Goal: Task Accomplishment & Management: Use online tool/utility

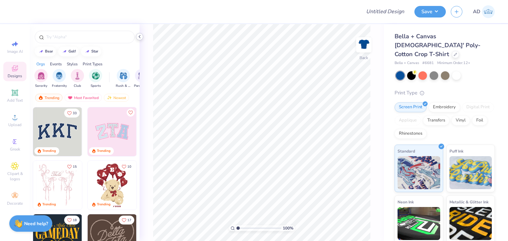
click at [140, 39] on icon at bounding box center [139, 36] width 5 height 5
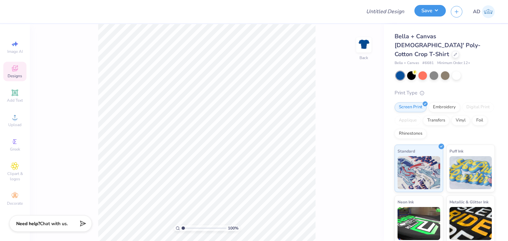
click at [429, 13] on button "Save" at bounding box center [429, 11] width 31 height 12
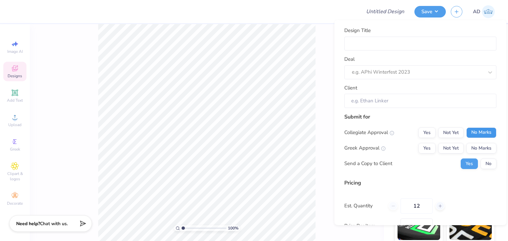
click at [474, 132] on button "No Marks" at bounding box center [481, 132] width 30 height 11
click at [419, 148] on button "Yes" at bounding box center [426, 148] width 17 height 11
click at [372, 46] on input "Design Title" at bounding box center [420, 43] width 152 height 14
type input "Merch for SDT!"
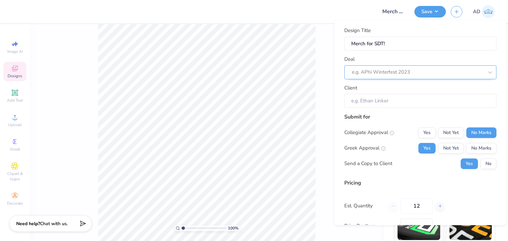
click at [381, 76] on div "e.g. APhi Winterfest 2023" at bounding box center [417, 72] width 133 height 10
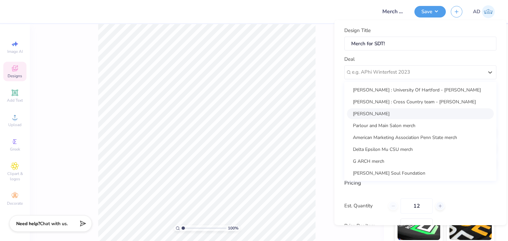
click at [376, 108] on div "Wyatt Matson" at bounding box center [420, 113] width 147 height 11
type input "Wyatt Matson"
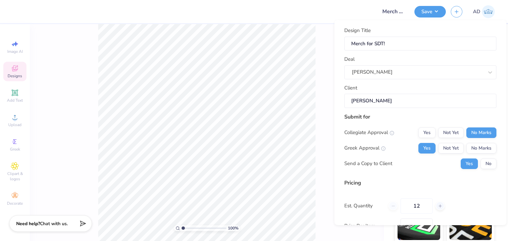
scroll to position [61, 0]
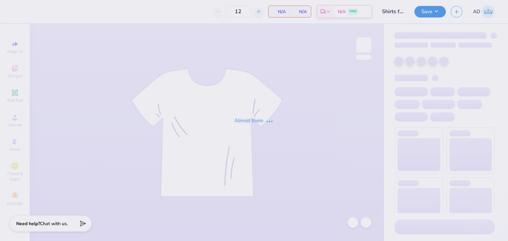
type input "Shirts for Alpha Xi"
type input "33"
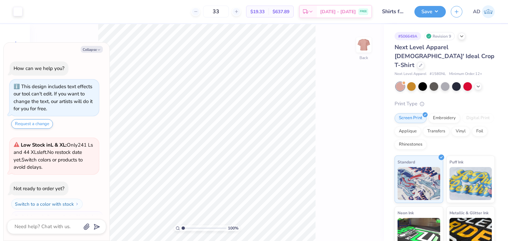
scroll to position [11, 0]
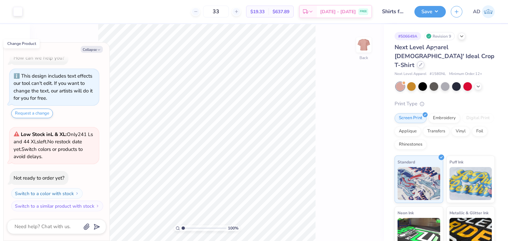
click at [422, 63] on icon at bounding box center [420, 64] width 3 height 3
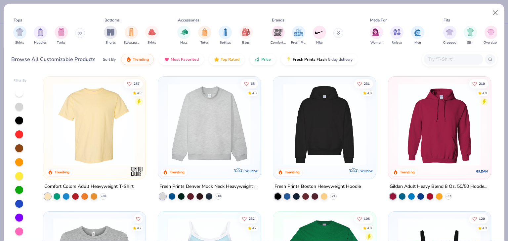
type textarea "x"
click at [441, 62] on input "text" at bounding box center [453, 60] width 51 height 8
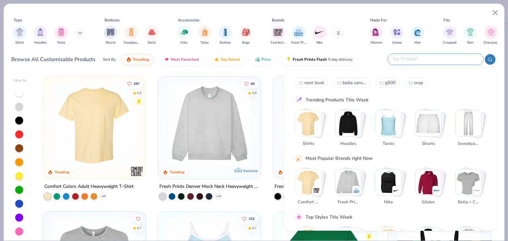
click at [439, 59] on input "text" at bounding box center [435, 60] width 87 height 8
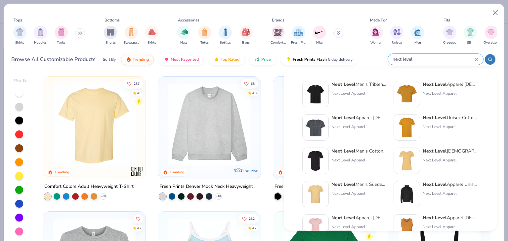
type input "next level"
click at [371, 117] on div "Next Level Apparel Ladies' Festival Cali Crop T-Shirt" at bounding box center [359, 117] width 56 height 7
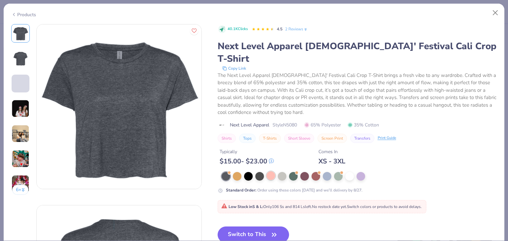
click at [271, 172] on div at bounding box center [271, 176] width 9 height 9
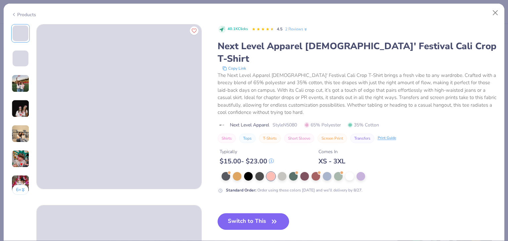
click at [265, 214] on button "Switch to This" at bounding box center [254, 222] width 72 height 17
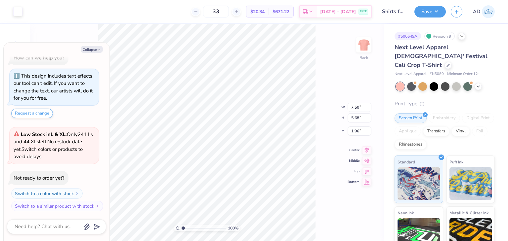
type textarea "x"
type input "2.50"
type textarea "x"
type input "2.41"
type textarea "x"
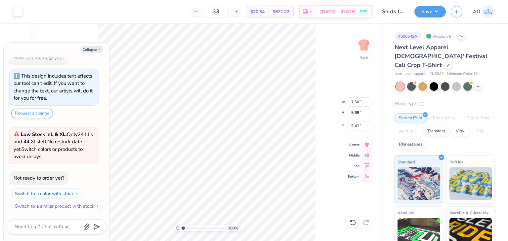
type input "6.56"
type input "4.97"
type input "3.12"
type textarea "x"
type input "2.79"
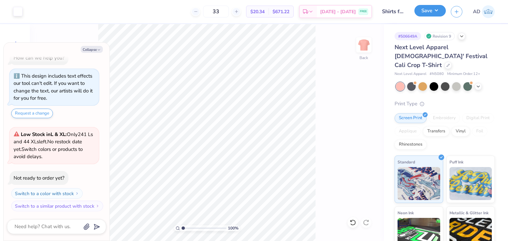
click at [428, 12] on button "Save" at bounding box center [429, 11] width 31 height 12
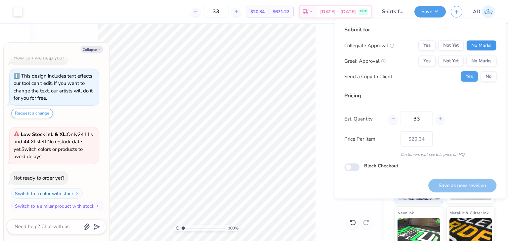
click at [472, 45] on button "No Marks" at bounding box center [481, 45] width 30 height 11
click at [478, 62] on button "No Marks" at bounding box center [481, 61] width 30 height 11
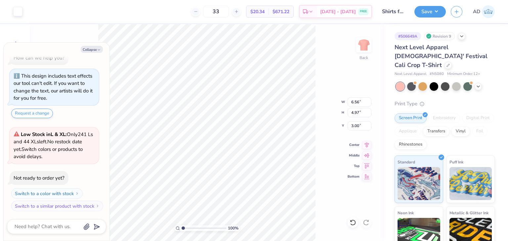
type textarea "x"
type input "7.25"
type input "5.49"
click at [427, 15] on button "Save" at bounding box center [429, 11] width 31 height 12
type textarea "x"
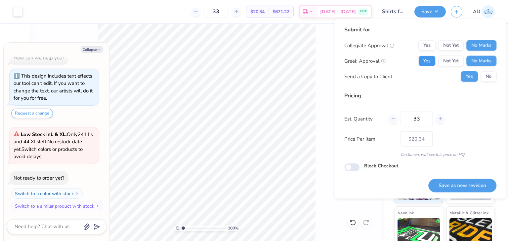
click at [427, 64] on button "Yes" at bounding box center [426, 61] width 17 height 11
click at [457, 185] on button "Save as new revision" at bounding box center [462, 186] width 68 height 14
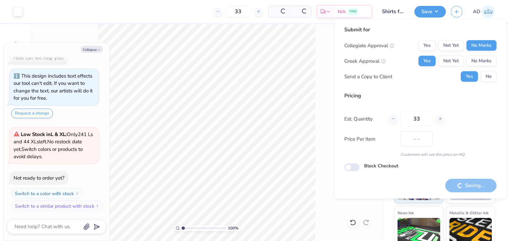
type input "$20.34"
type textarea "x"
type input "– –"
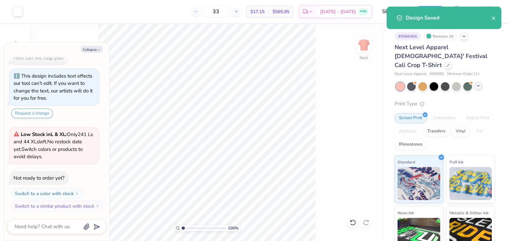
click at [479, 83] on icon at bounding box center [477, 85] width 5 height 5
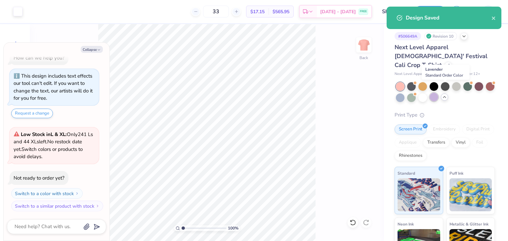
click at [438, 93] on div at bounding box center [434, 97] width 9 height 9
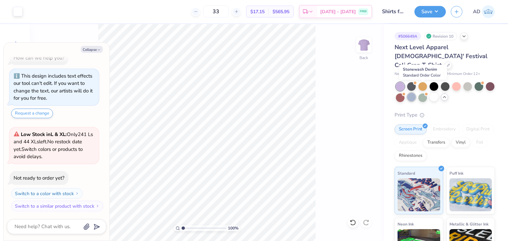
click at [416, 93] on div at bounding box center [411, 97] width 9 height 9
click at [438, 93] on div at bounding box center [434, 97] width 9 height 9
click at [437, 11] on button "Save" at bounding box center [429, 11] width 31 height 12
type textarea "x"
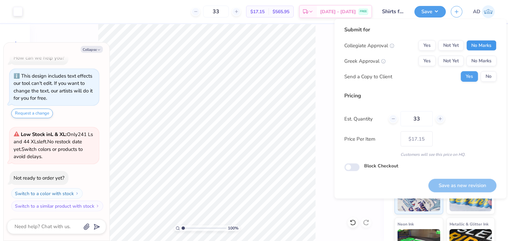
click at [481, 47] on button "No Marks" at bounding box center [481, 45] width 30 height 11
click at [477, 65] on button "No Marks" at bounding box center [481, 61] width 30 height 11
click at [453, 186] on button "Save as new revision" at bounding box center [462, 186] width 68 height 14
type input "$17.15"
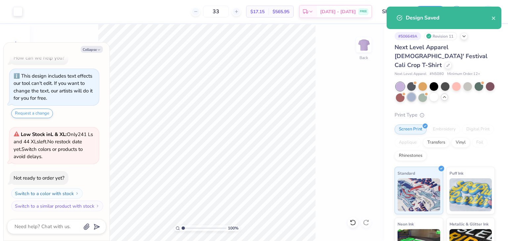
click at [416, 93] on div at bounding box center [411, 97] width 9 height 9
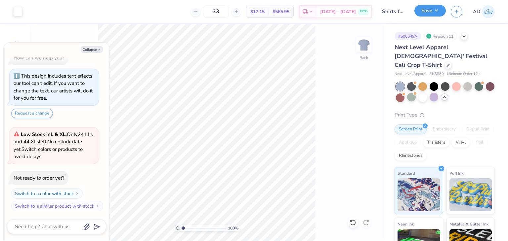
click at [433, 11] on button "Save" at bounding box center [429, 11] width 31 height 12
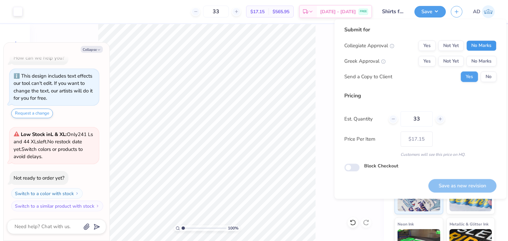
click at [481, 46] on button "No Marks" at bounding box center [481, 45] width 30 height 11
click at [482, 61] on button "No Marks" at bounding box center [481, 61] width 30 height 11
click at [493, 83] on div "Submit for Collegiate Approval Yes Not Yet No Marks Greek Approval Yes Not Yet …" at bounding box center [420, 56] width 152 height 61
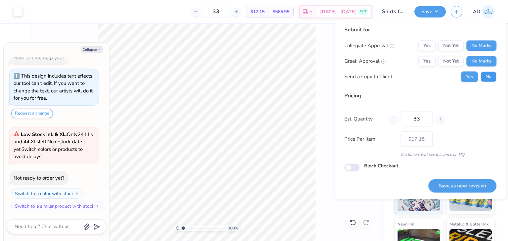
click at [487, 73] on button "No" at bounding box center [488, 76] width 16 height 11
type textarea "x"
click at [451, 184] on button "Save as new revision" at bounding box center [462, 186] width 68 height 14
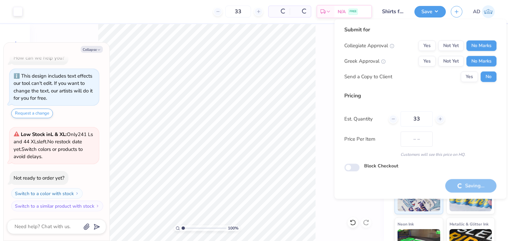
type input "$17.15"
type textarea "x"
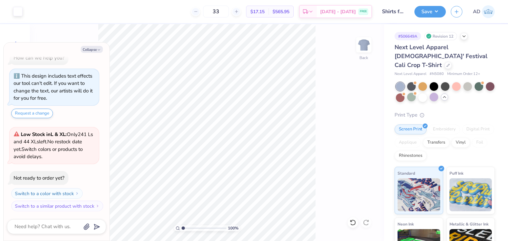
click at [343, 65] on div "100 % Back" at bounding box center [207, 132] width 354 height 217
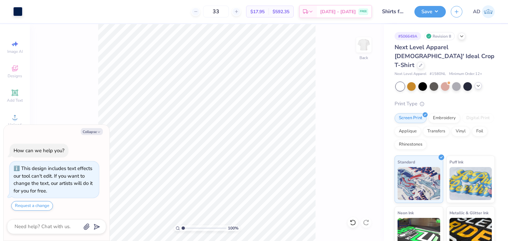
click at [479, 85] on polyline at bounding box center [478, 85] width 3 height 1
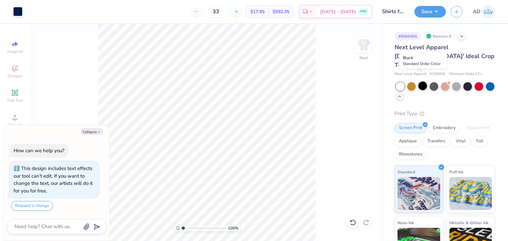
click at [422, 82] on div at bounding box center [422, 86] width 9 height 9
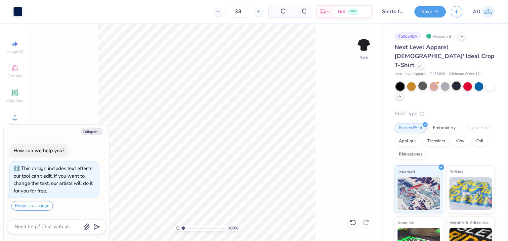
click at [458, 82] on div at bounding box center [456, 86] width 9 height 9
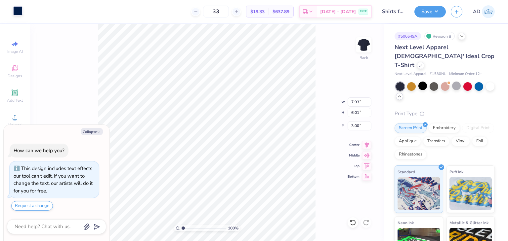
click at [15, 15] on div at bounding box center [17, 10] width 9 height 9
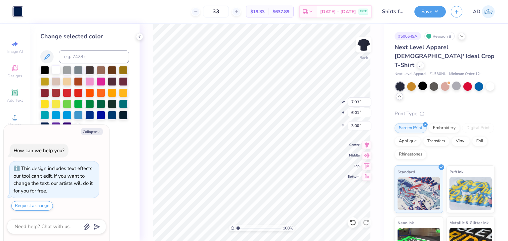
click at [57, 71] on div at bounding box center [56, 69] width 9 height 9
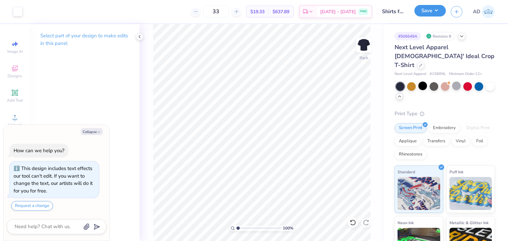
click at [431, 9] on button "Save" at bounding box center [429, 11] width 31 height 12
type textarea "x"
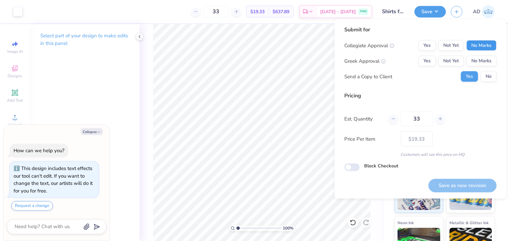
click at [479, 49] on button "No Marks" at bounding box center [481, 45] width 30 height 11
drag, startPoint x: 477, startPoint y: 60, endPoint x: 477, endPoint y: 70, distance: 10.6
click at [477, 61] on button "No Marks" at bounding box center [481, 61] width 30 height 11
click at [467, 189] on button "Save as new revision" at bounding box center [462, 186] width 68 height 14
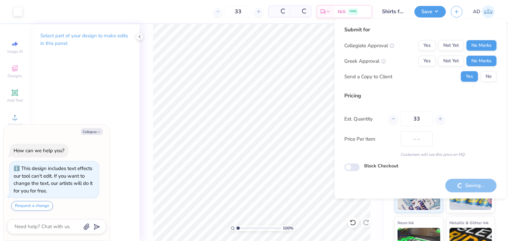
type input "$19.33"
type textarea "x"
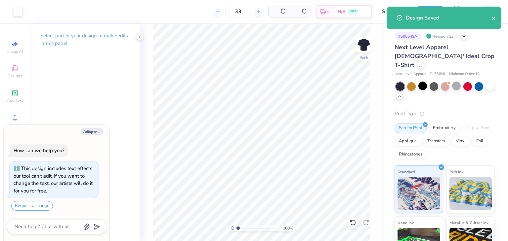
type input "– –"
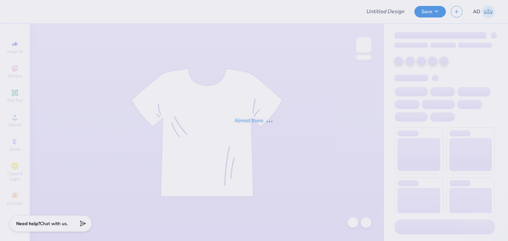
type input "[DEMOGRAPHIC_DATA] Way Retreat shirts"
type input "200"
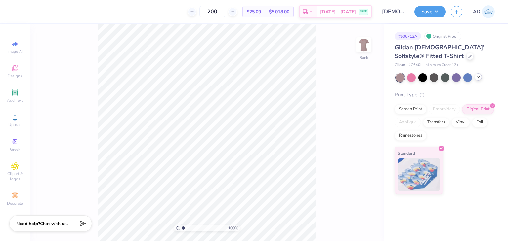
drag, startPoint x: 474, startPoint y: 78, endPoint x: 479, endPoint y: 78, distance: 5.0
click at [476, 78] on div at bounding box center [445, 77] width 99 height 9
click at [479, 78] on icon at bounding box center [477, 76] width 5 height 5
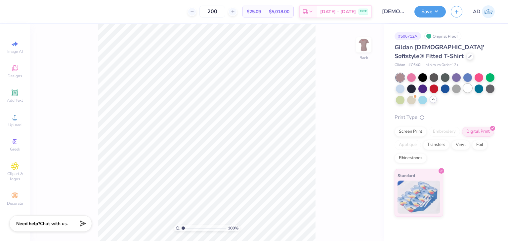
click at [467, 89] on div at bounding box center [467, 88] width 9 height 9
click at [411, 76] on div at bounding box center [411, 77] width 9 height 9
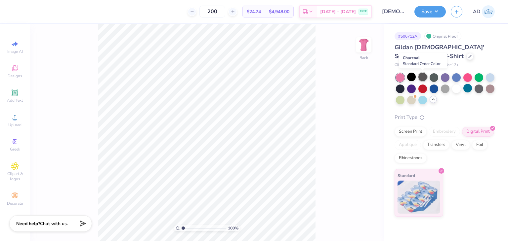
click at [424, 77] on div at bounding box center [422, 77] width 9 height 9
click at [435, 77] on div at bounding box center [434, 77] width 9 height 9
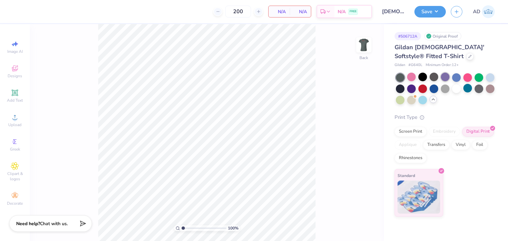
click at [443, 79] on div at bounding box center [445, 77] width 9 height 9
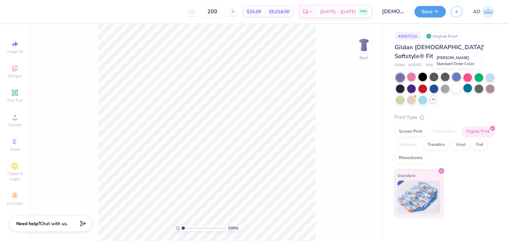
click at [459, 78] on div at bounding box center [456, 77] width 9 height 9
click at [468, 78] on div at bounding box center [467, 77] width 9 height 9
click at [480, 76] on div at bounding box center [478, 77] width 9 height 9
click at [492, 76] on div at bounding box center [490, 77] width 9 height 9
click at [409, 90] on div at bounding box center [411, 88] width 9 height 9
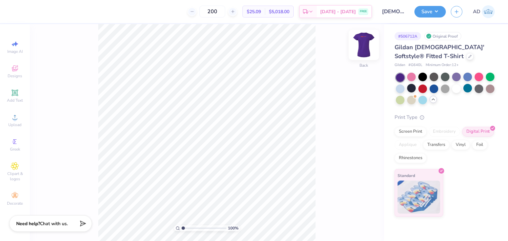
click at [365, 46] on img at bounding box center [363, 45] width 26 height 26
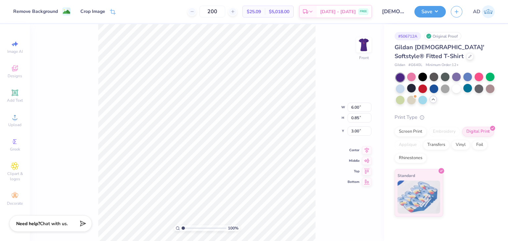
type input "9.20"
type input "1.31"
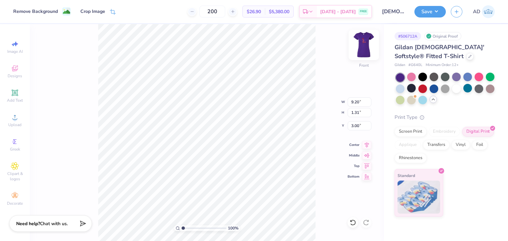
click at [364, 44] on img at bounding box center [363, 45] width 26 height 26
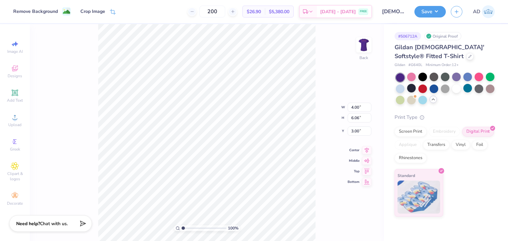
type input "4.73"
type input "7.16"
type input "3.00"
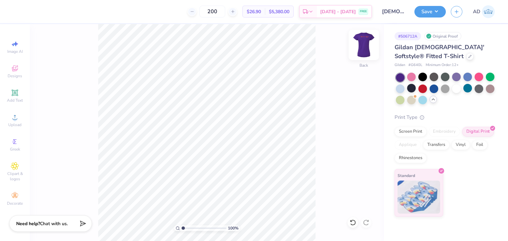
click at [366, 41] on img at bounding box center [363, 45] width 26 height 26
click at [365, 49] on img at bounding box center [363, 45] width 26 height 26
click at [454, 91] on div at bounding box center [456, 88] width 9 height 9
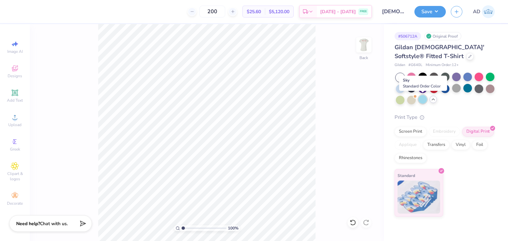
click at [418, 99] on div at bounding box center [422, 99] width 9 height 9
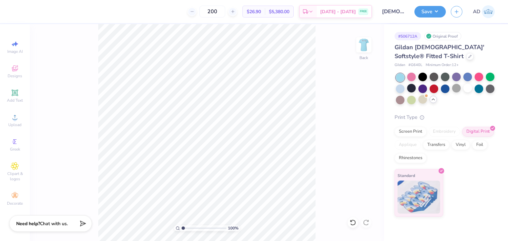
click at [466, 94] on div at bounding box center [445, 88] width 99 height 31
click at [466, 89] on div at bounding box center [467, 88] width 9 height 9
click at [365, 50] on img at bounding box center [363, 45] width 26 height 26
click at [366, 51] on img at bounding box center [363, 45] width 26 height 26
click at [438, 15] on button "Save" at bounding box center [429, 11] width 31 height 12
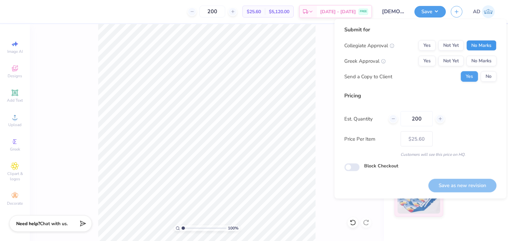
click at [477, 42] on button "No Marks" at bounding box center [481, 45] width 30 height 11
click at [479, 66] on div "Collegiate Approval Yes Not Yet No Marks Greek Approval Yes Not Yet No Marks Se…" at bounding box center [420, 61] width 152 height 42
click at [445, 189] on div "Save as new revision" at bounding box center [462, 186] width 68 height 14
click at [484, 63] on button "No Marks" at bounding box center [481, 61] width 30 height 11
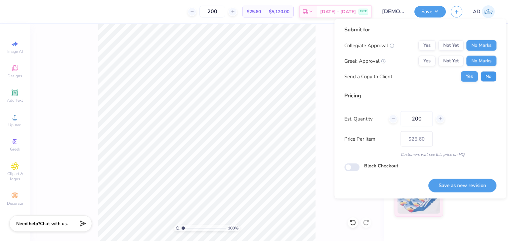
click at [484, 80] on button "No" at bounding box center [488, 76] width 16 height 11
click at [472, 75] on button "Yes" at bounding box center [469, 76] width 17 height 11
click at [488, 77] on button "No" at bounding box center [488, 76] width 16 height 11
click at [475, 185] on button "Save as new revision" at bounding box center [462, 186] width 68 height 14
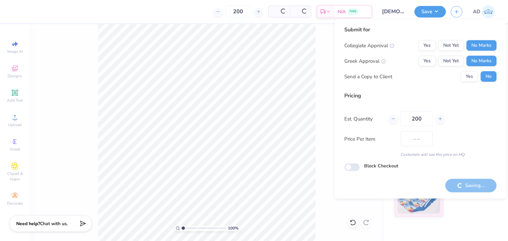
type input "$25.60"
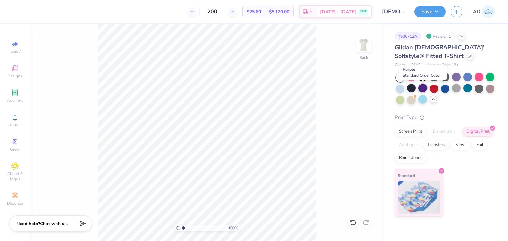
click at [423, 89] on div at bounding box center [422, 88] width 9 height 9
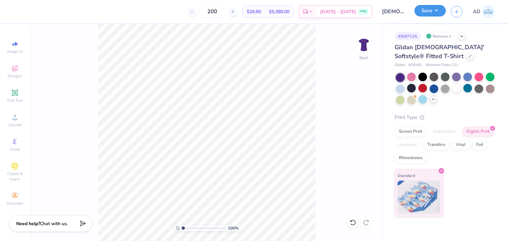
click at [426, 8] on button "Save" at bounding box center [429, 11] width 31 height 12
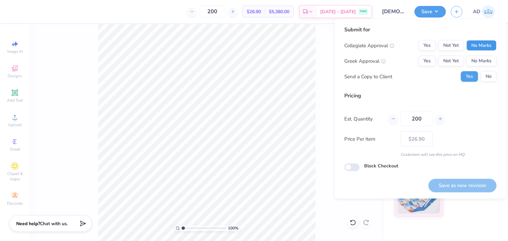
click at [478, 48] on button "No Marks" at bounding box center [481, 45] width 30 height 11
click at [476, 59] on button "No Marks" at bounding box center [481, 61] width 30 height 11
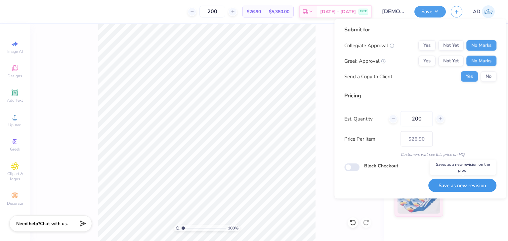
click at [451, 184] on button "Save as new revision" at bounding box center [462, 186] width 68 height 14
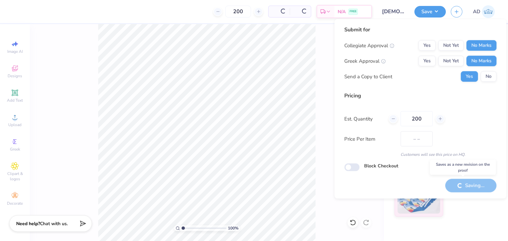
type input "$26.90"
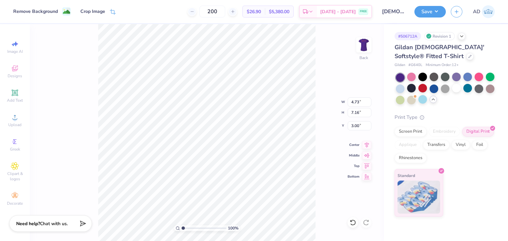
type input "5.11"
type input "7.74"
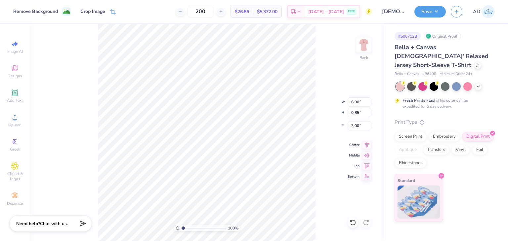
type input "8.84"
type input "1.26"
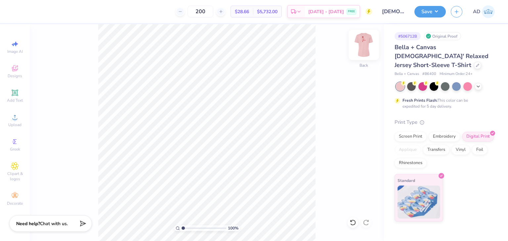
click at [364, 41] on img at bounding box center [363, 45] width 26 height 26
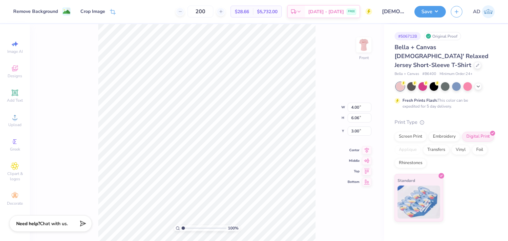
type input "6.26"
type input "9.49"
type input "4.40"
type input "6.77"
type input "10.25"
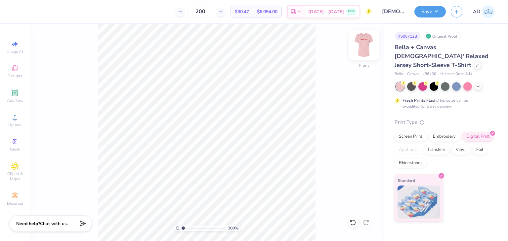
click at [366, 48] on img at bounding box center [363, 45] width 26 height 26
click at [364, 48] on img at bounding box center [363, 45] width 26 height 26
click at [364, 48] on img at bounding box center [363, 44] width 13 height 13
click at [368, 49] on img at bounding box center [363, 45] width 26 height 26
click at [237, 101] on li "Paste" at bounding box center [247, 105] width 52 height 13
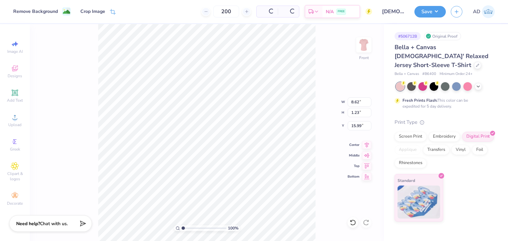
type input "6.77"
type input "10.25"
type input "4.26"
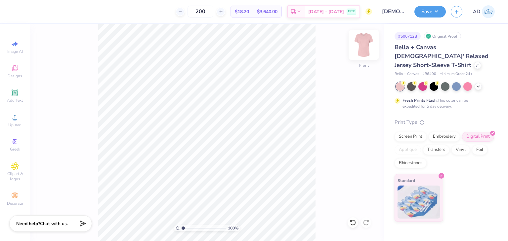
click at [369, 49] on img at bounding box center [363, 45] width 26 height 26
click at [212, 107] on li "Paste" at bounding box center [215, 105] width 52 height 13
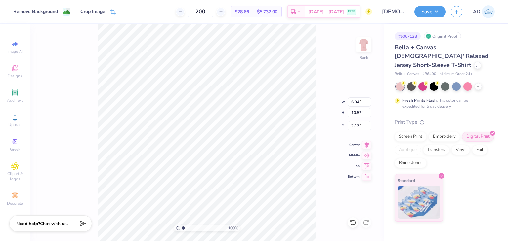
type input "5.27"
type input "7.98"
type input "3.00"
click at [355, 50] on div "100 % Back" at bounding box center [207, 132] width 354 height 217
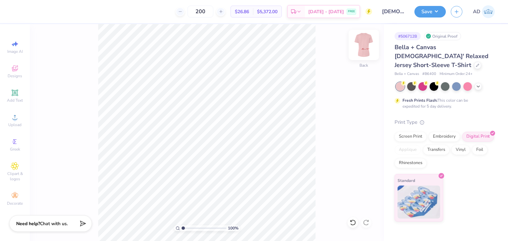
click at [366, 48] on img at bounding box center [363, 45] width 26 height 26
click at [320, 205] on div "100 % Front" at bounding box center [207, 132] width 354 height 217
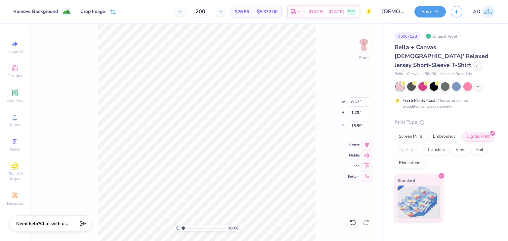
type input "3.00"
type input "9.58"
type input "1.36"
type input "3.91"
type input "3.80"
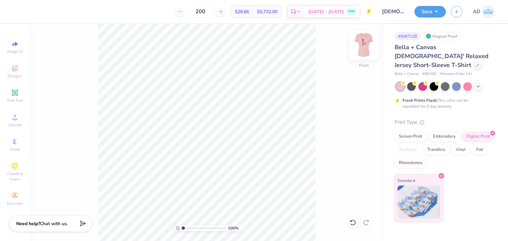
click at [366, 54] on img at bounding box center [363, 45] width 26 height 26
click at [479, 85] on polyline at bounding box center [478, 85] width 3 height 1
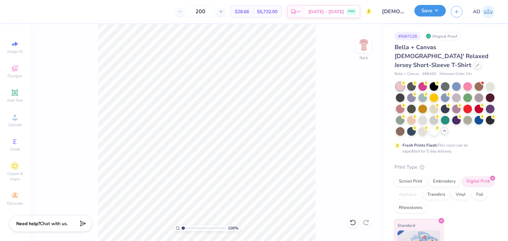
click at [435, 16] on div "Save" at bounding box center [429, 12] width 31 height 12
click at [429, 11] on button "Save" at bounding box center [429, 11] width 31 height 12
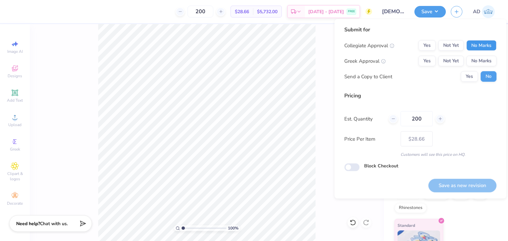
click at [478, 41] on button "No Marks" at bounding box center [481, 45] width 30 height 11
click at [481, 64] on button "No Marks" at bounding box center [481, 61] width 30 height 11
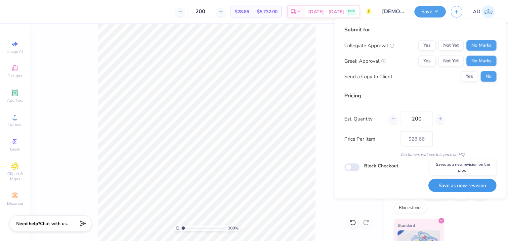
click at [457, 185] on button "Save as new revision" at bounding box center [462, 186] width 68 height 14
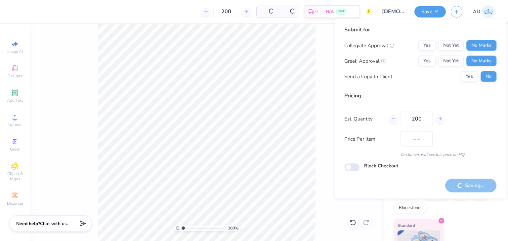
type input "$28.66"
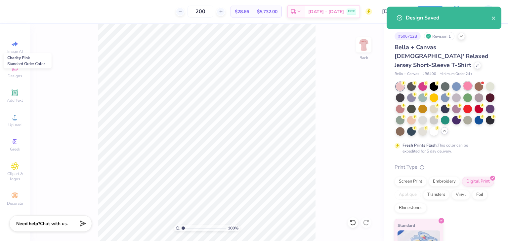
click at [468, 82] on div at bounding box center [467, 86] width 9 height 9
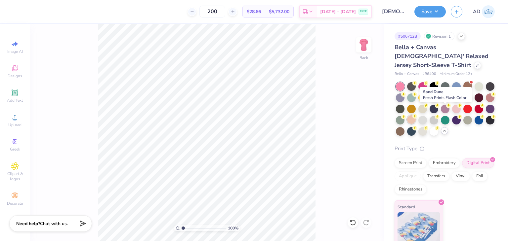
click at [416, 115] on div at bounding box center [411, 119] width 9 height 9
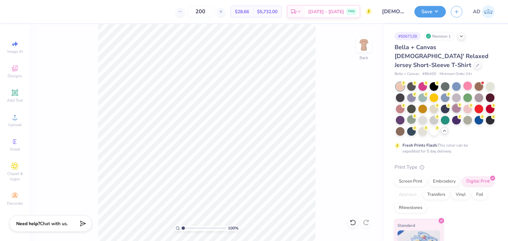
click at [461, 104] on div at bounding box center [456, 108] width 9 height 9
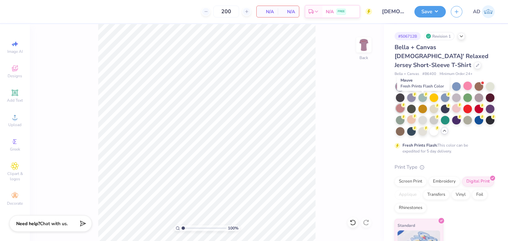
click at [406, 86] on circle at bounding box center [403, 83] width 5 height 5
click at [461, 93] on div at bounding box center [456, 97] width 9 height 9
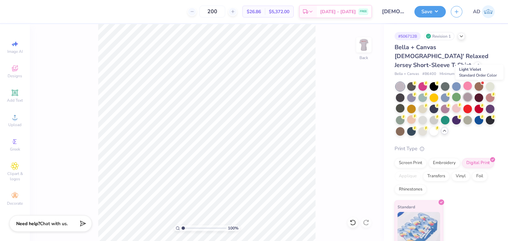
click at [472, 93] on div at bounding box center [467, 97] width 9 height 9
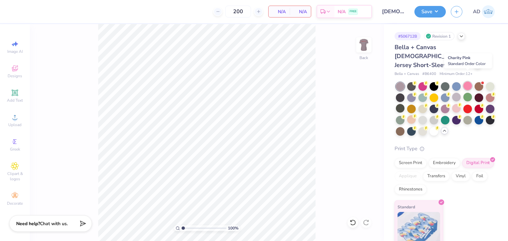
click at [470, 82] on div at bounding box center [467, 86] width 9 height 9
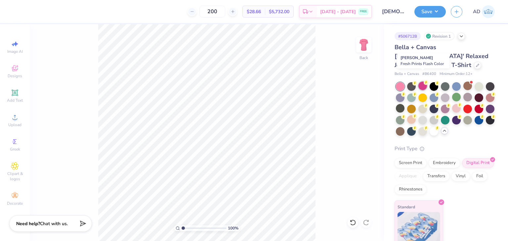
click at [423, 82] on div at bounding box center [422, 86] width 9 height 9
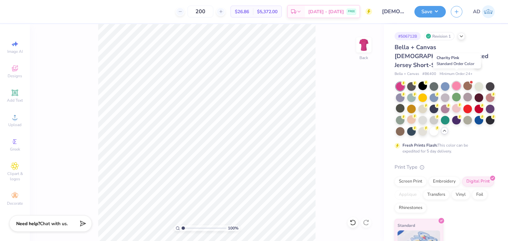
click at [455, 82] on div at bounding box center [456, 86] width 9 height 9
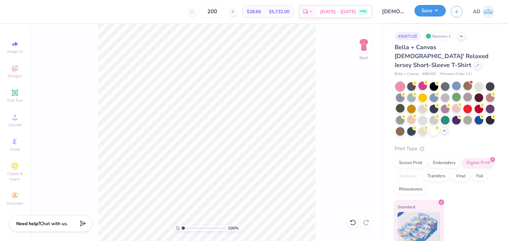
click at [432, 10] on button "Save" at bounding box center [429, 11] width 31 height 12
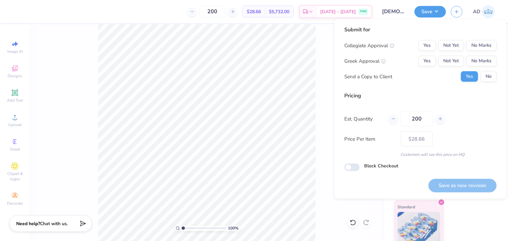
click at [479, 51] on div "Collegiate Approval Yes Not Yet No Marks Greek Approval Yes Not Yet No Marks Se…" at bounding box center [420, 61] width 152 height 42
click at [478, 45] on button "No Marks" at bounding box center [481, 45] width 30 height 11
click at [481, 68] on div "Collegiate Approval Yes Not Yet No Marks Greek Approval Yes Not Yet No Marks Se…" at bounding box center [420, 61] width 152 height 42
click at [480, 57] on button "No Marks" at bounding box center [481, 61] width 30 height 11
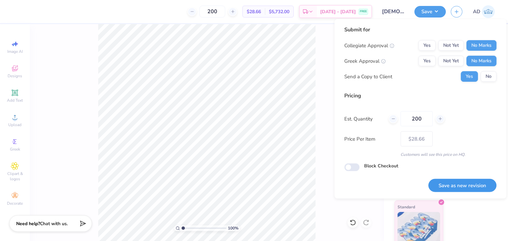
click at [456, 187] on button "Save as new revision" at bounding box center [462, 186] width 68 height 14
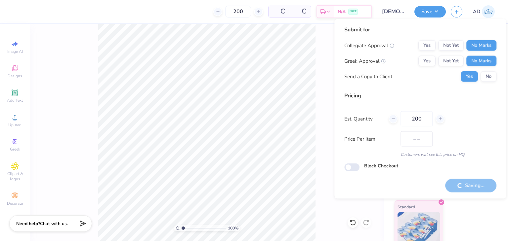
type input "$28.66"
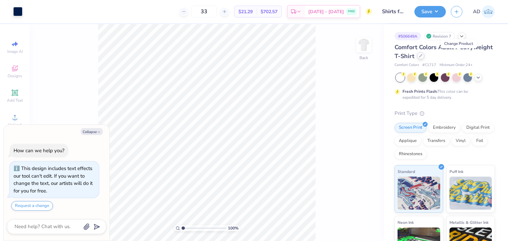
click at [424, 59] on div at bounding box center [420, 55] width 7 height 7
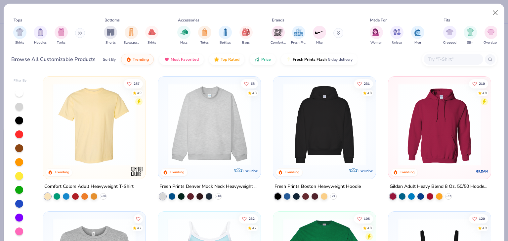
type textarea "x"
click at [443, 58] on input "text" at bounding box center [453, 60] width 51 height 8
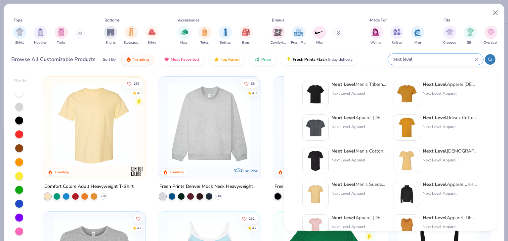
type input "next level"
click at [367, 118] on div "Next Level Apparel [DEMOGRAPHIC_DATA]' Festival Cali Crop T-Shirt" at bounding box center [359, 117] width 56 height 7
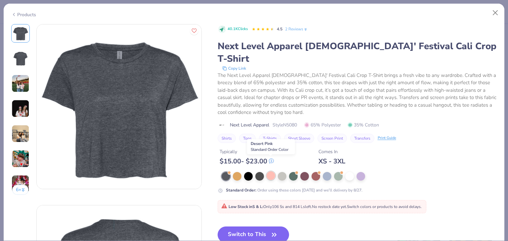
click at [271, 172] on div at bounding box center [271, 176] width 9 height 9
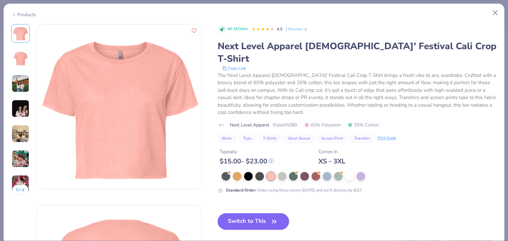
click at [257, 214] on button "Switch to This" at bounding box center [254, 222] width 72 height 17
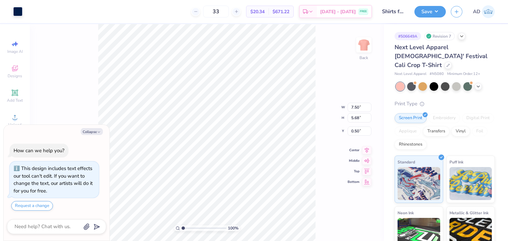
type textarea "x"
type input "3.00"
drag, startPoint x: 417, startPoint y: 13, endPoint x: 425, endPoint y: 13, distance: 8.3
click at [419, 13] on button "Save" at bounding box center [429, 11] width 31 height 12
click at [23, 9] on div "Art colors 33 $20.34 Per Item $671.22 Total Est. Delivery [DATE] - [DATE] FREE …" at bounding box center [254, 11] width 508 height 23
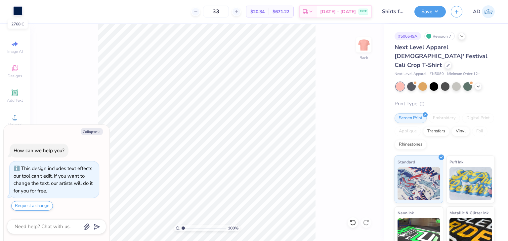
click at [20, 9] on div at bounding box center [17, 10] width 9 height 9
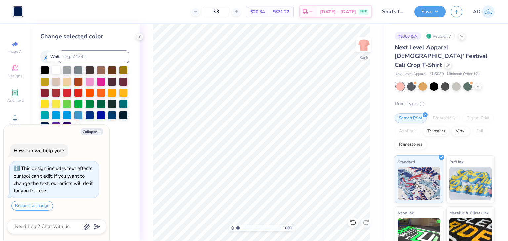
click at [60, 68] on div at bounding box center [56, 69] width 9 height 9
click at [139, 34] on icon at bounding box center [139, 36] width 5 height 5
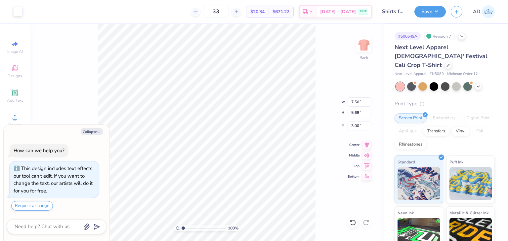
type textarea "x"
type input "6.31"
type input "4.78"
type textarea "x"
type input "3.72"
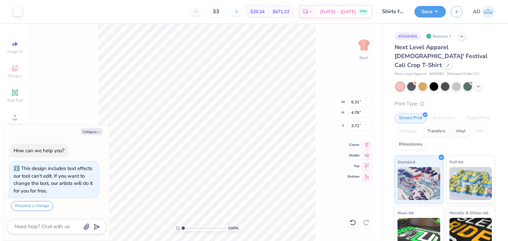
type textarea "x"
type input "3.00"
type textarea "x"
type input "7.13"
type input "5.40"
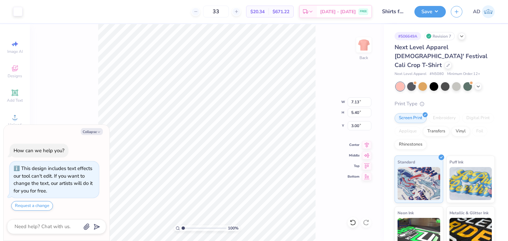
type textarea "x"
type input "7.57"
type input "5.74"
click at [425, 11] on button "Save" at bounding box center [429, 11] width 31 height 12
type textarea "x"
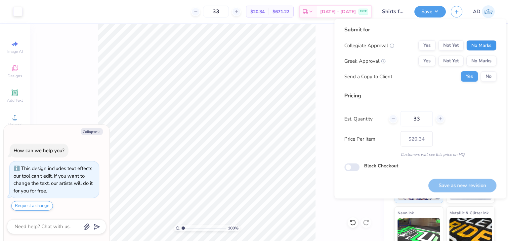
click at [481, 44] on button "No Marks" at bounding box center [481, 45] width 30 height 11
click at [431, 60] on button "Yes" at bounding box center [426, 61] width 17 height 11
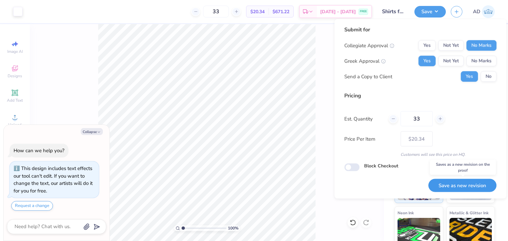
click at [461, 186] on button "Save as new revision" at bounding box center [462, 186] width 68 height 14
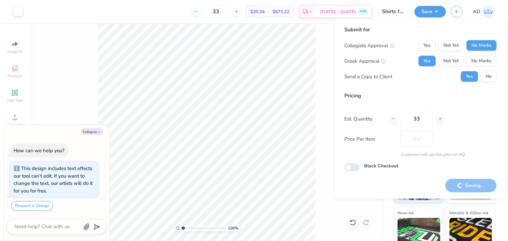
type input "$20.34"
type textarea "x"
